Goal: Transaction & Acquisition: Obtain resource

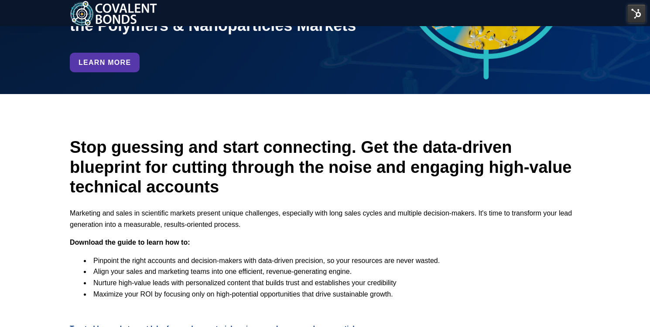
scroll to position [345, 0]
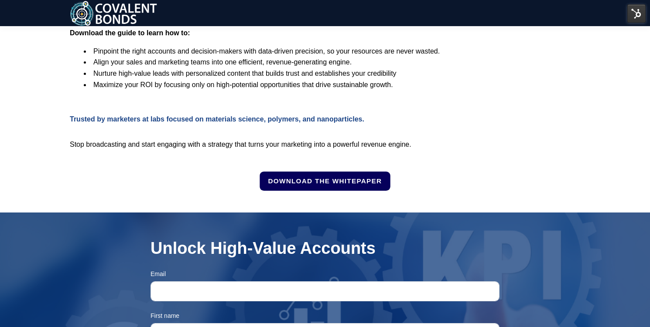
click at [320, 180] on link "Download the Whitepaper" at bounding box center [324, 181] width 130 height 19
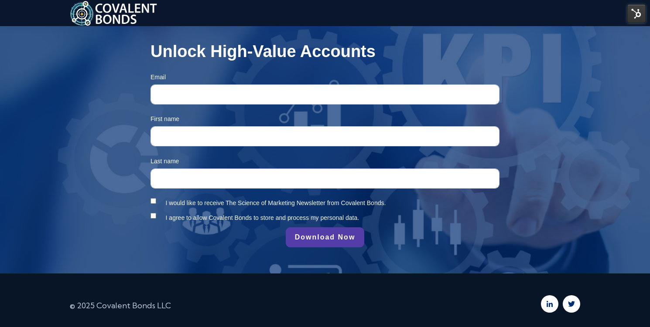
scroll to position [588, 0]
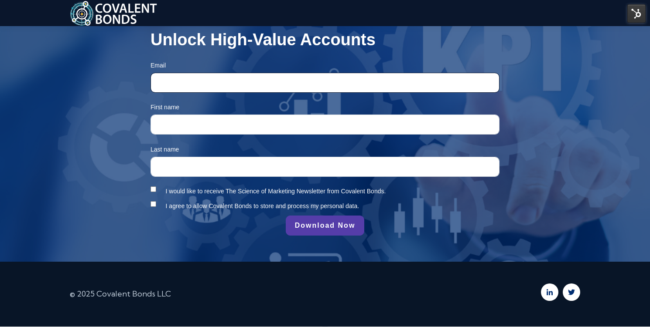
click at [259, 86] on input "Email *" at bounding box center [324, 83] width 349 height 20
type input "edy@covalentbonds.com"
click at [255, 82] on input "edy@covalentbonds.com" at bounding box center [324, 83] width 349 height 20
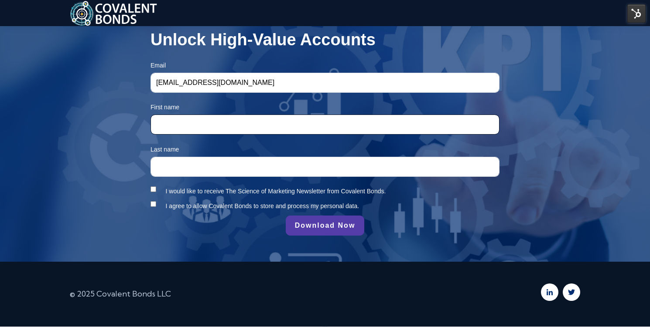
click at [223, 130] on input "First name *" at bounding box center [324, 125] width 349 height 20
type input "test"
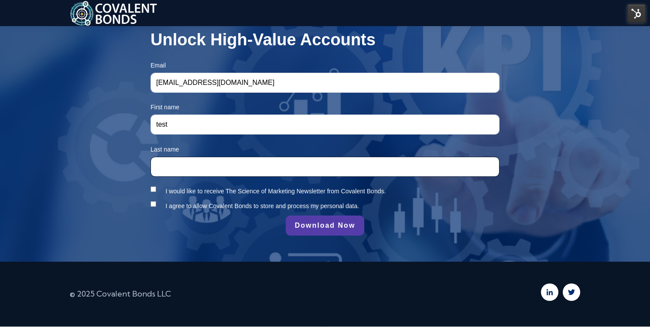
click at [226, 164] on input "Last name *" at bounding box center [324, 167] width 349 height 20
type input "test"
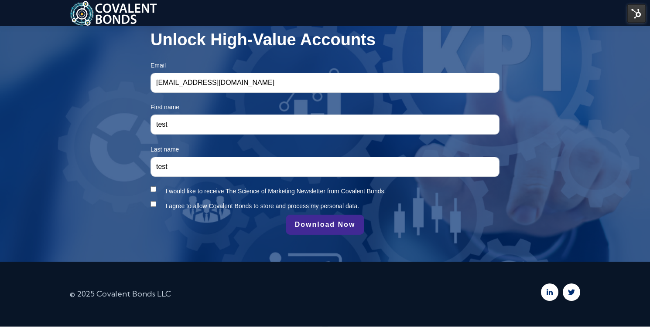
click at [310, 228] on input "Download Now" at bounding box center [325, 225] width 79 height 20
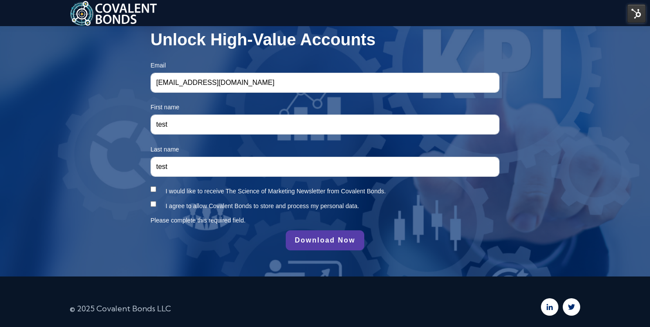
click at [154, 190] on input "I would like to receive The Science of Marketing Newsletter from Covalent Bonds." at bounding box center [153, 190] width 6 height 6
checkbox input "true"
click at [152, 202] on input "I agree to allow Covalent Bonds to store and process my personal data. *" at bounding box center [153, 204] width 6 height 6
checkbox input "true"
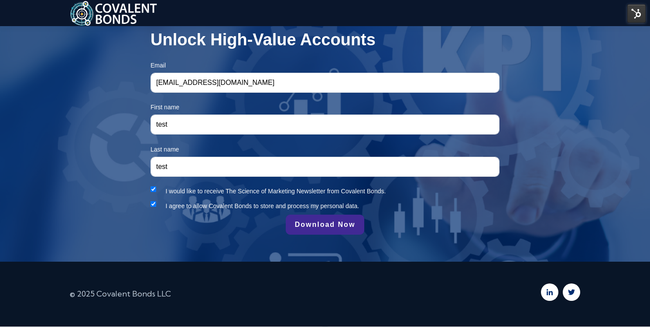
click at [341, 225] on input "Download Now" at bounding box center [325, 225] width 79 height 20
